Goal: Find specific page/section: Find specific page/section

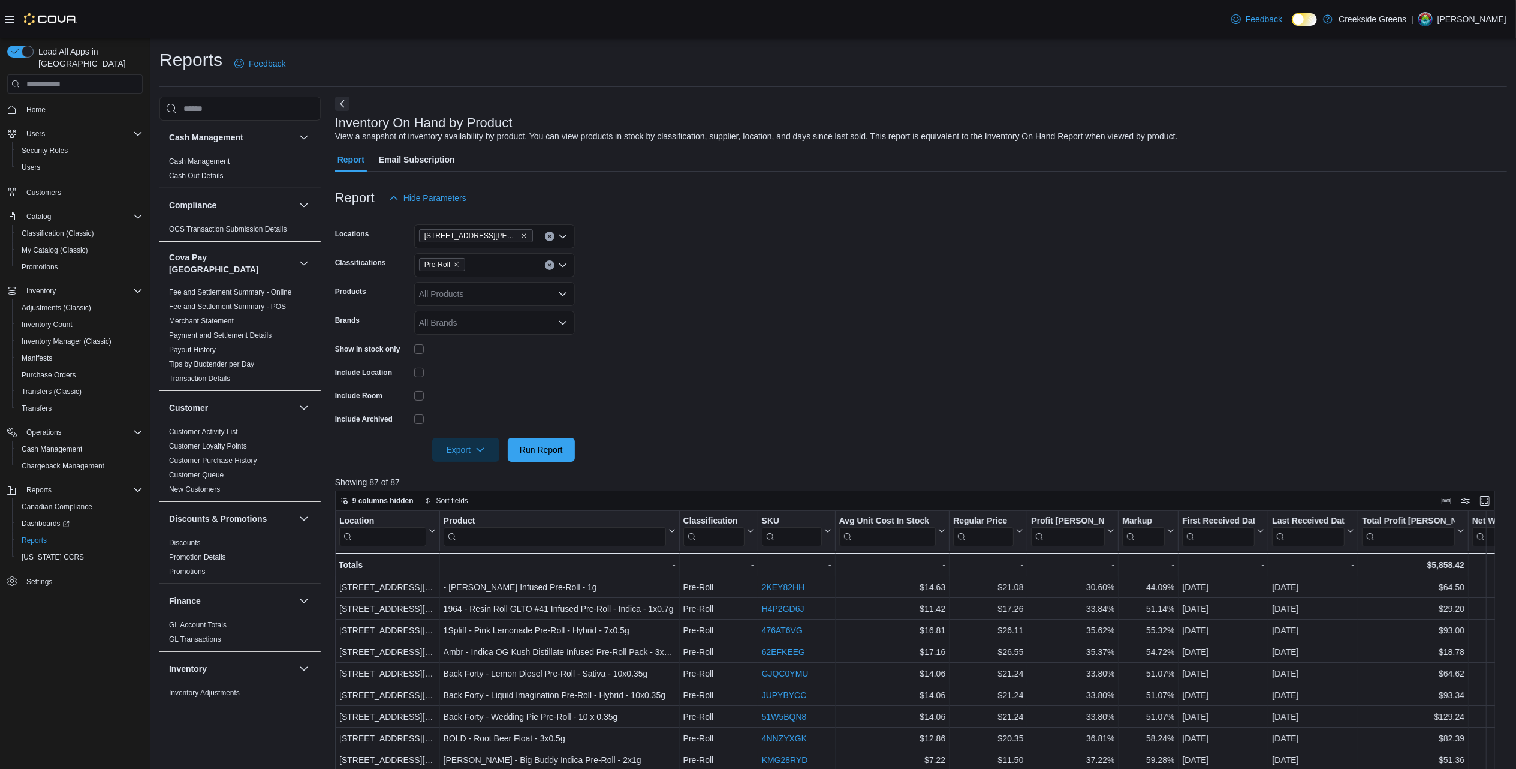
scroll to position [240, 0]
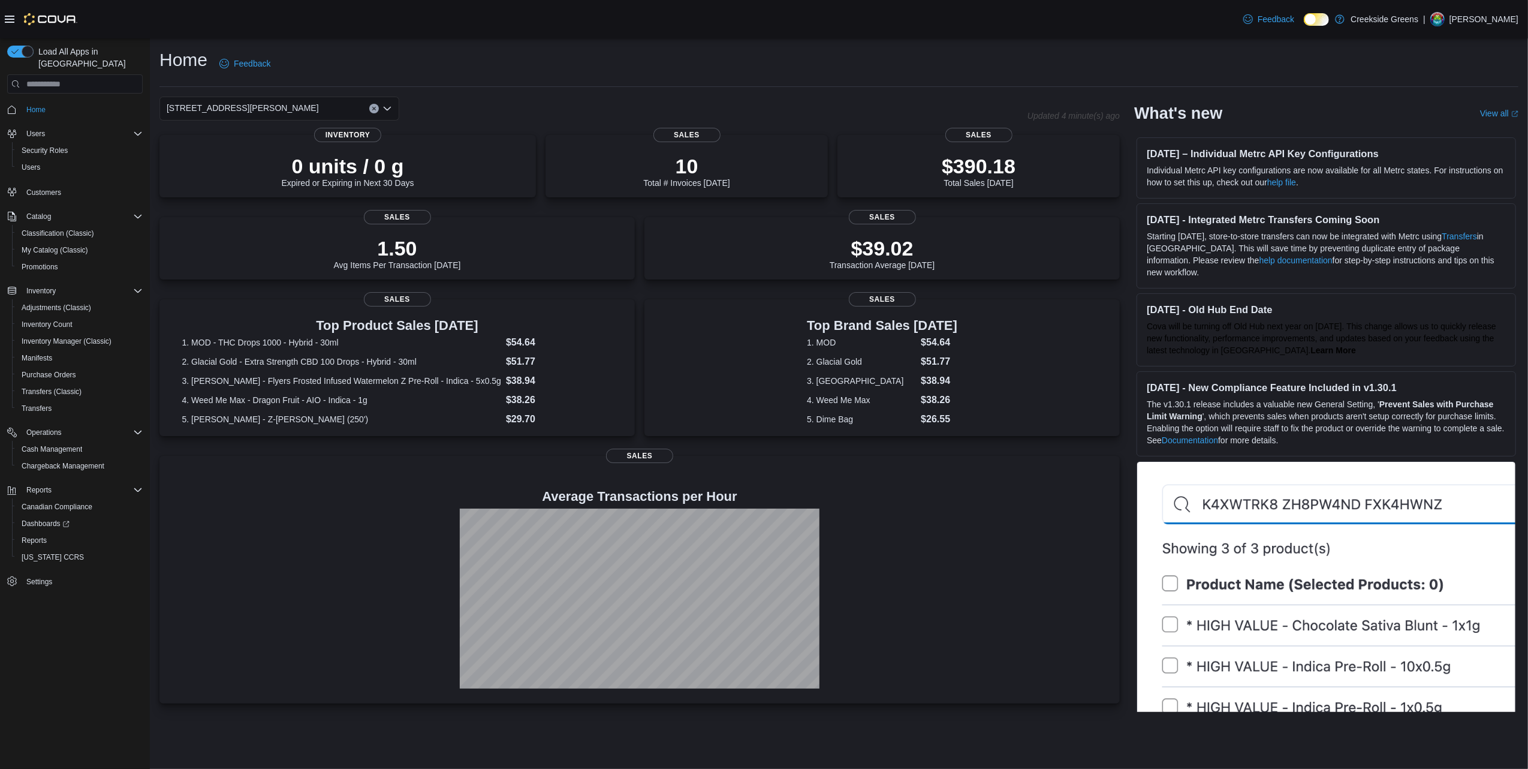
click at [296, 102] on div "[STREET_ADDRESS][PERSON_NAME]" at bounding box center [279, 109] width 240 height 24
click at [266, 143] on div "1192 Bank Street" at bounding box center [286, 146] width 211 height 12
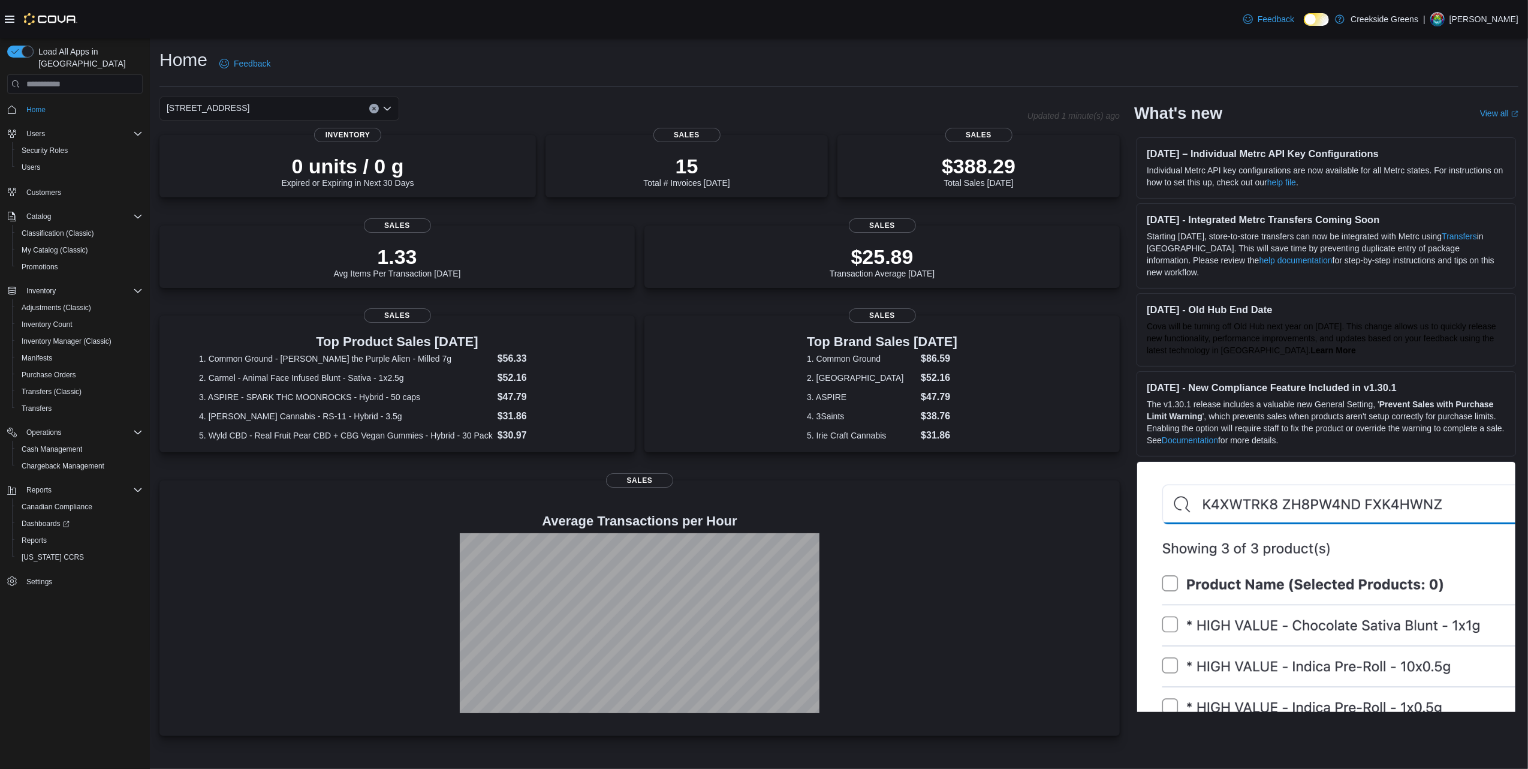
click at [296, 108] on div "1192 Bank Street" at bounding box center [279, 109] width 240 height 24
click at [270, 158] on span "[STREET_ADDRESS][PERSON_NAME]" at bounding box center [276, 164] width 152 height 12
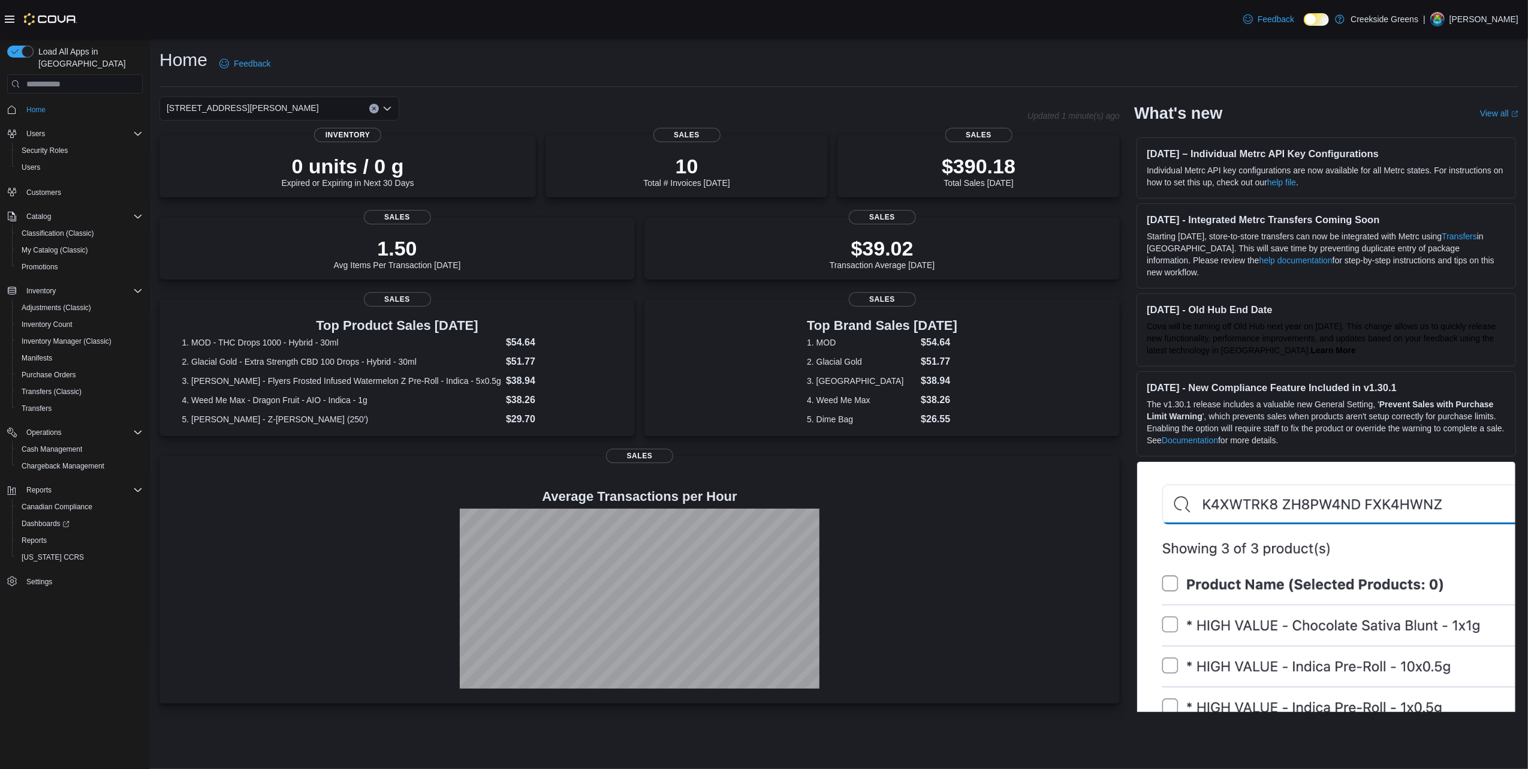
click at [238, 118] on div "19 Reuben Crescent Combo box. Selected. 19 Reuben Crescent. Press Backspace to …" at bounding box center [279, 109] width 240 height 24
click at [230, 142] on span "1192 Bank Street" at bounding box center [241, 146] width 83 height 12
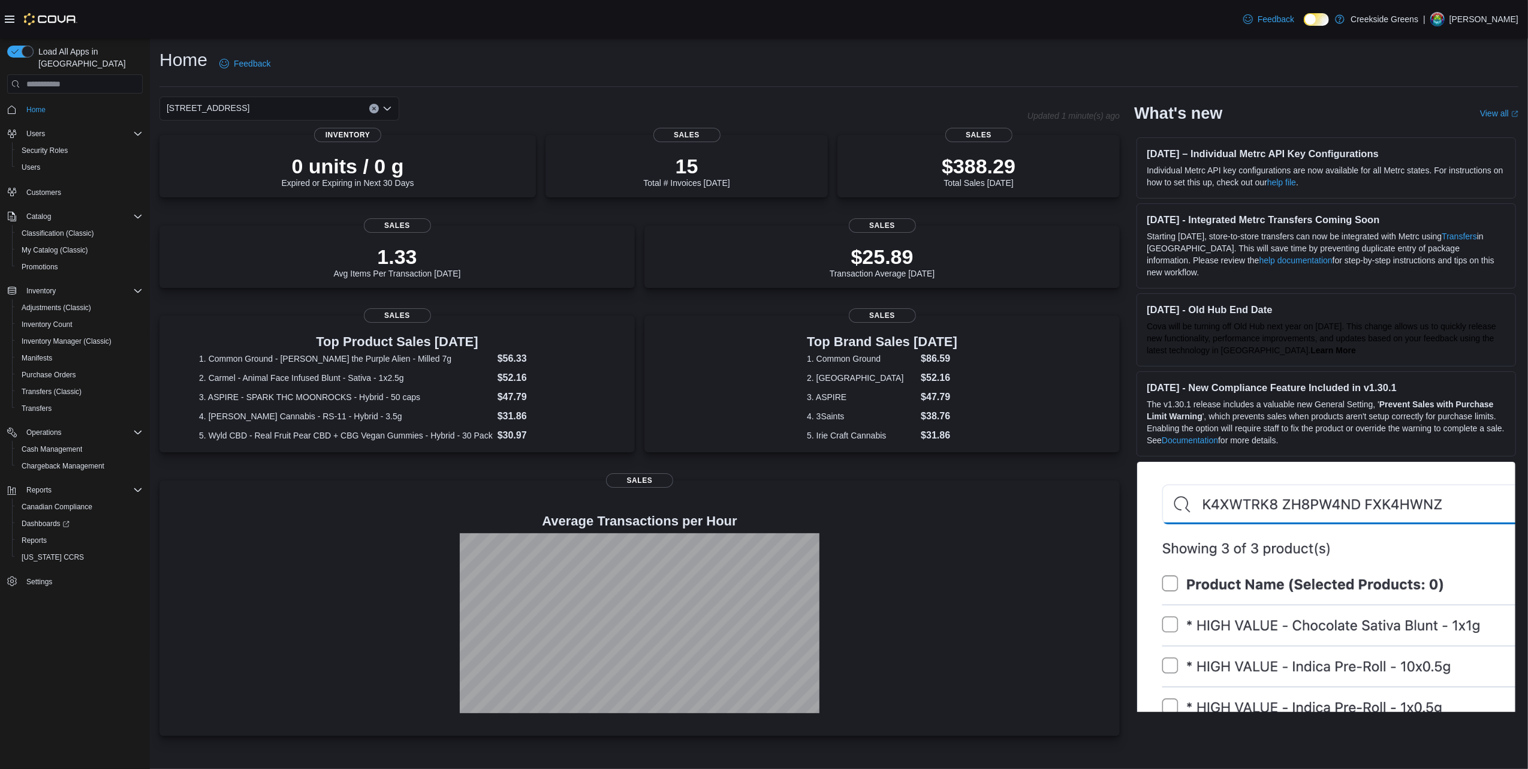
click at [258, 113] on div "1192 Bank Street Combo box. Selected. 1192 Bank Street. Press Backspace to dele…" at bounding box center [279, 109] width 240 height 24
click at [238, 164] on span "[STREET_ADDRESS][PERSON_NAME]" at bounding box center [276, 164] width 152 height 12
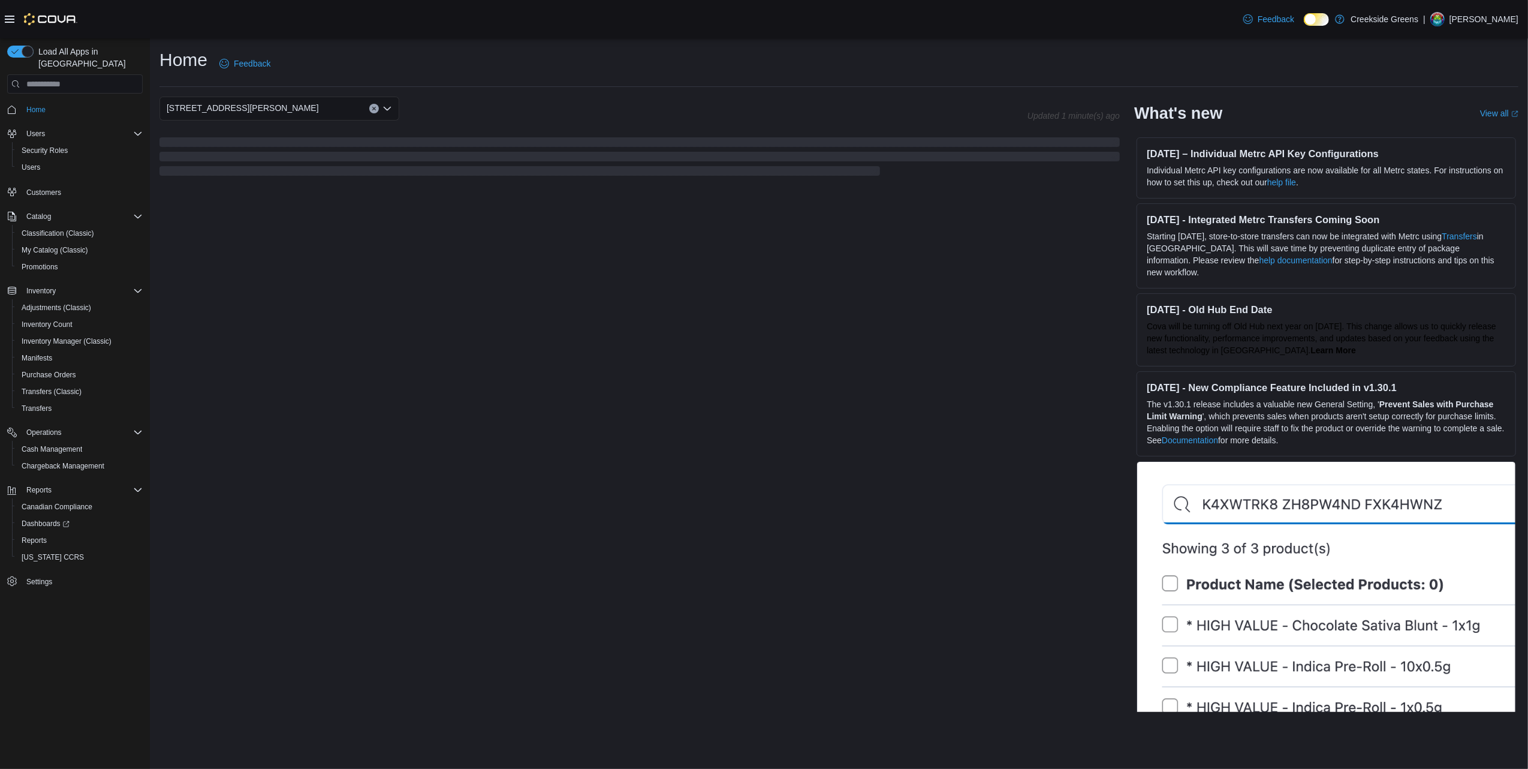
click at [526, 44] on div "Home Feedback 19 Reuben Crescent Combo box. Selected. 19 Reuben Crescent. Press…" at bounding box center [839, 379] width 1379 height 683
click at [28, 105] on span "Home" at bounding box center [35, 110] width 19 height 10
